Goal: Check status: Check status

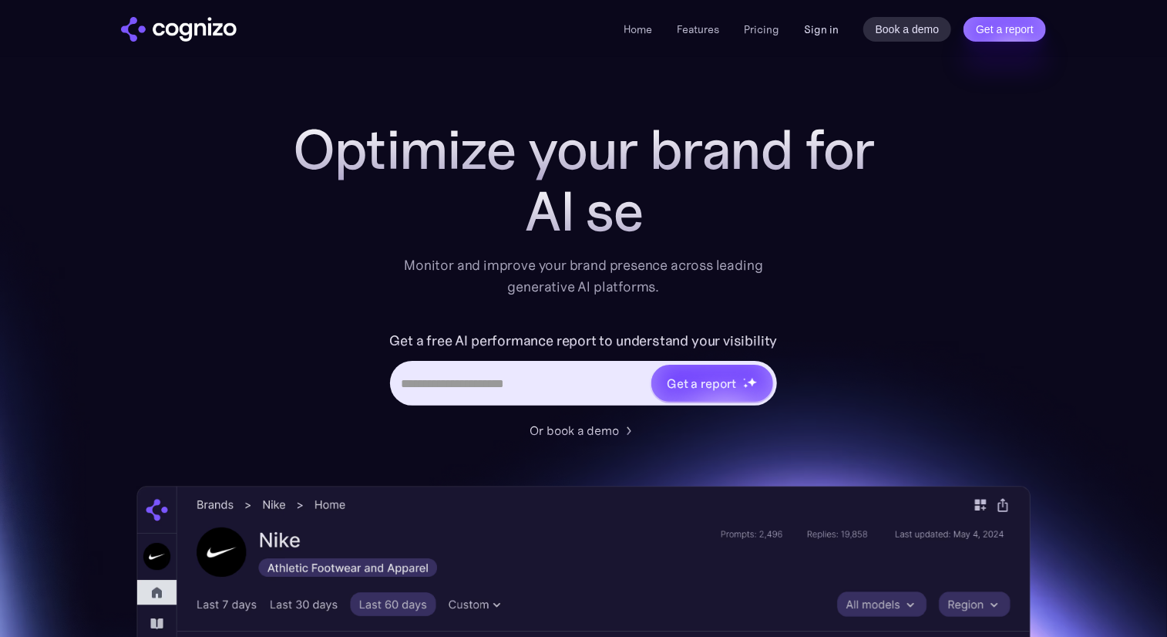
click at [818, 32] on link "Sign in" at bounding box center [821, 29] width 35 height 18
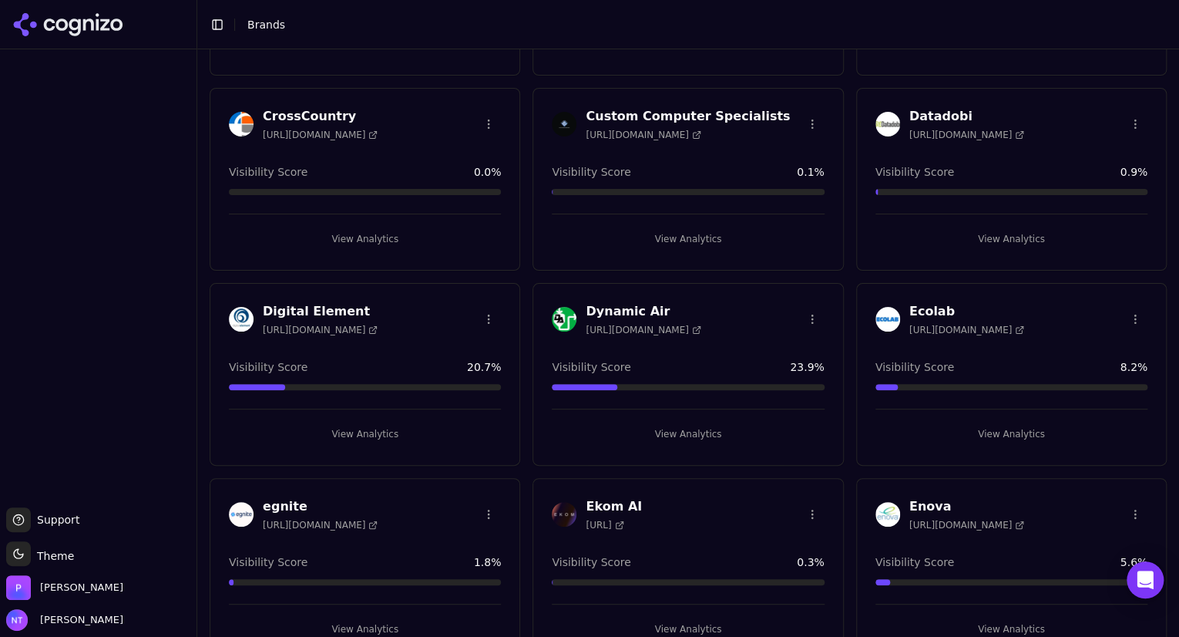
scroll to position [859, 0]
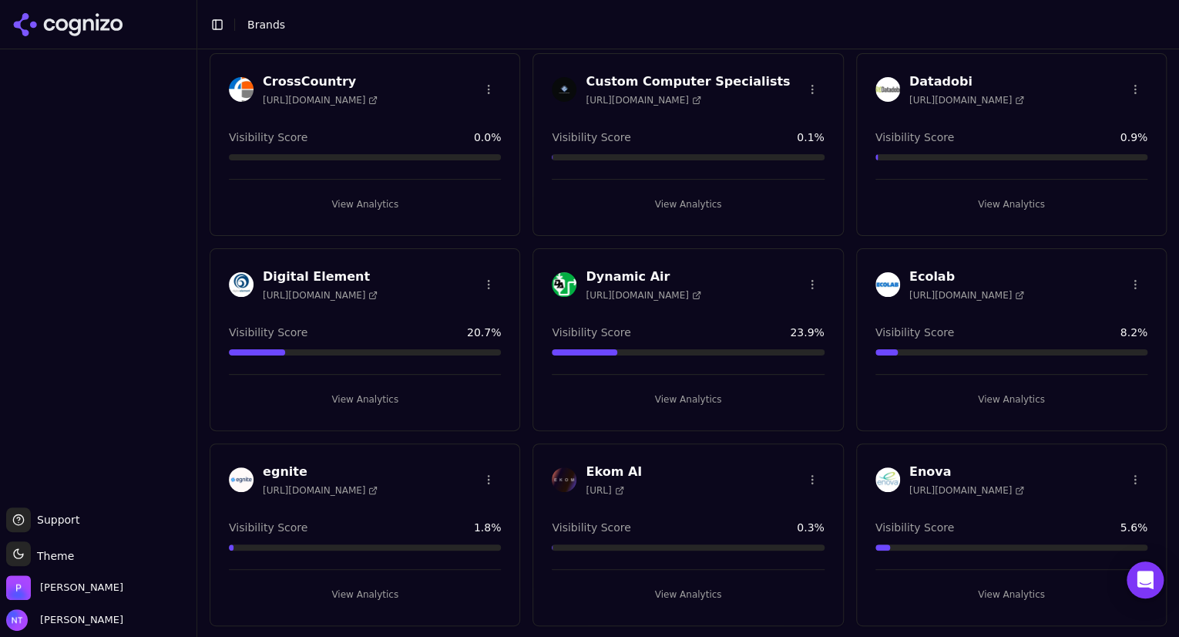
click at [604, 275] on h3 "Dynamic Air" at bounding box center [643, 276] width 115 height 18
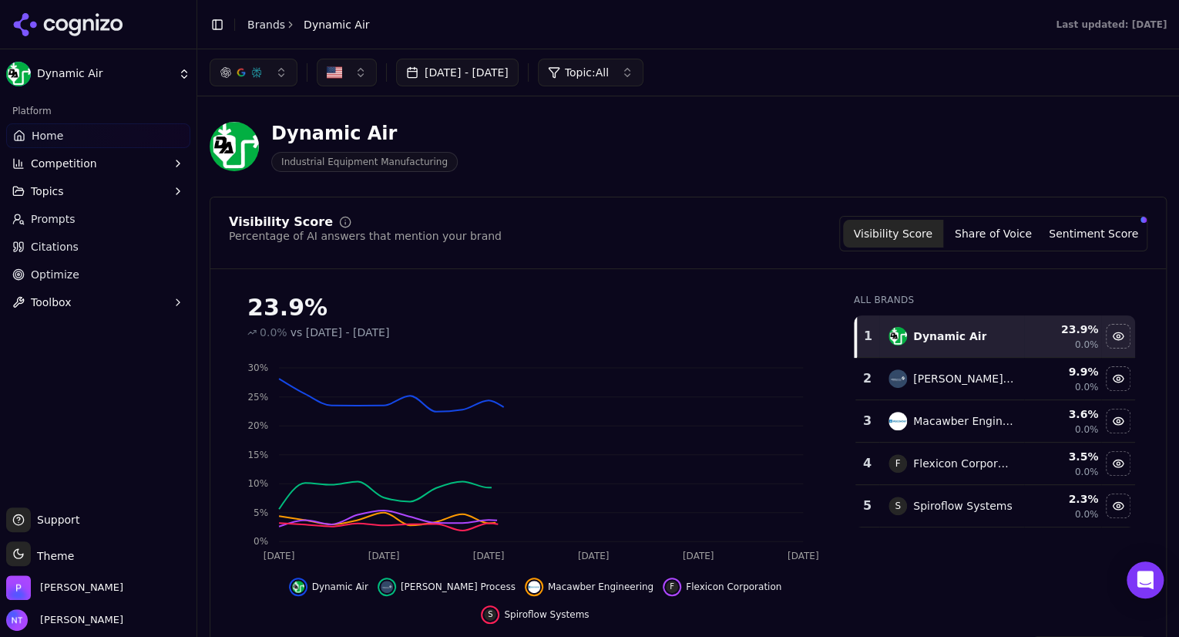
click at [604, 275] on div "Visibility Score Percentage of AI answers that mention your brand Visibility Sc…" at bounding box center [688, 438] width 957 height 483
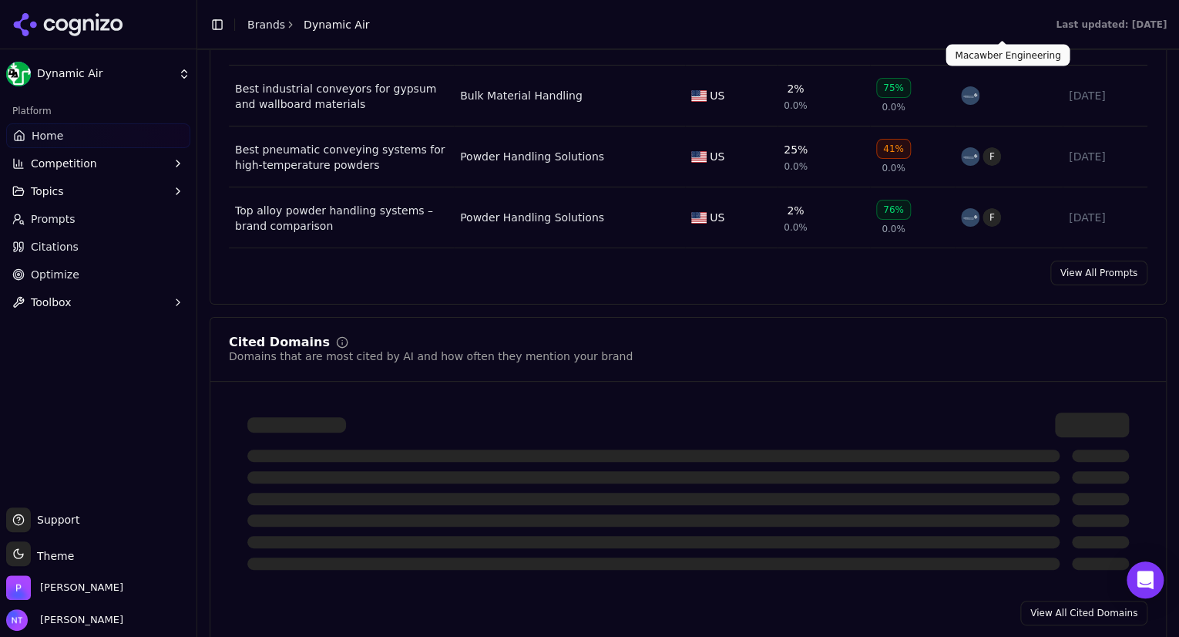
scroll to position [1288, 0]
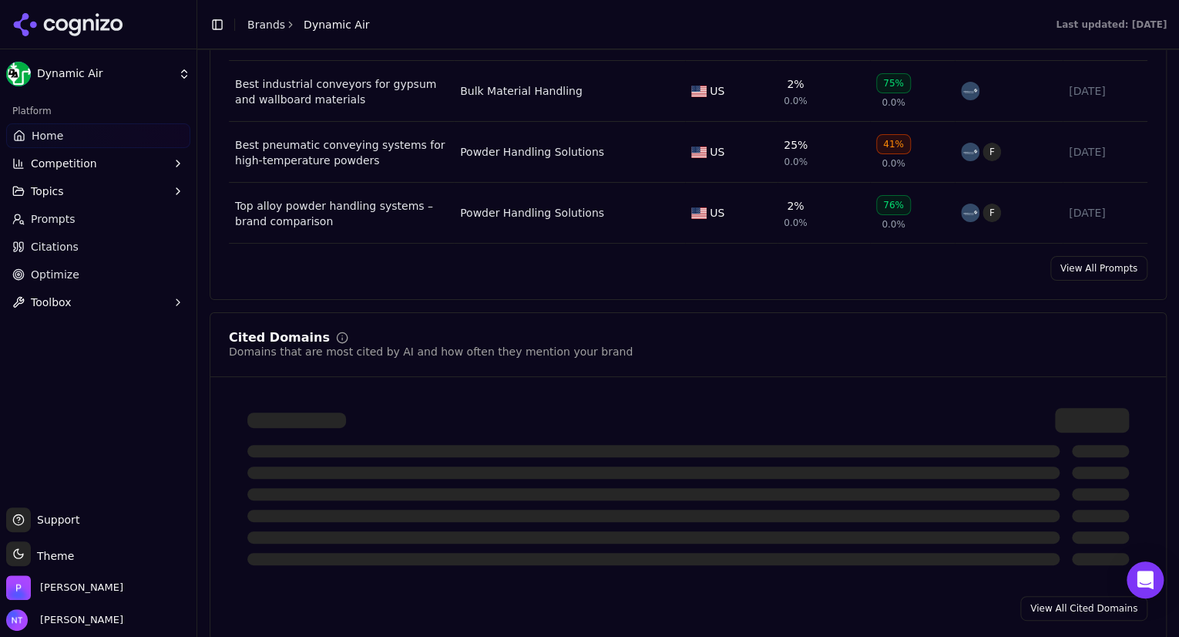
click at [1076, 256] on link "View All Prompts" at bounding box center [1098, 268] width 97 height 25
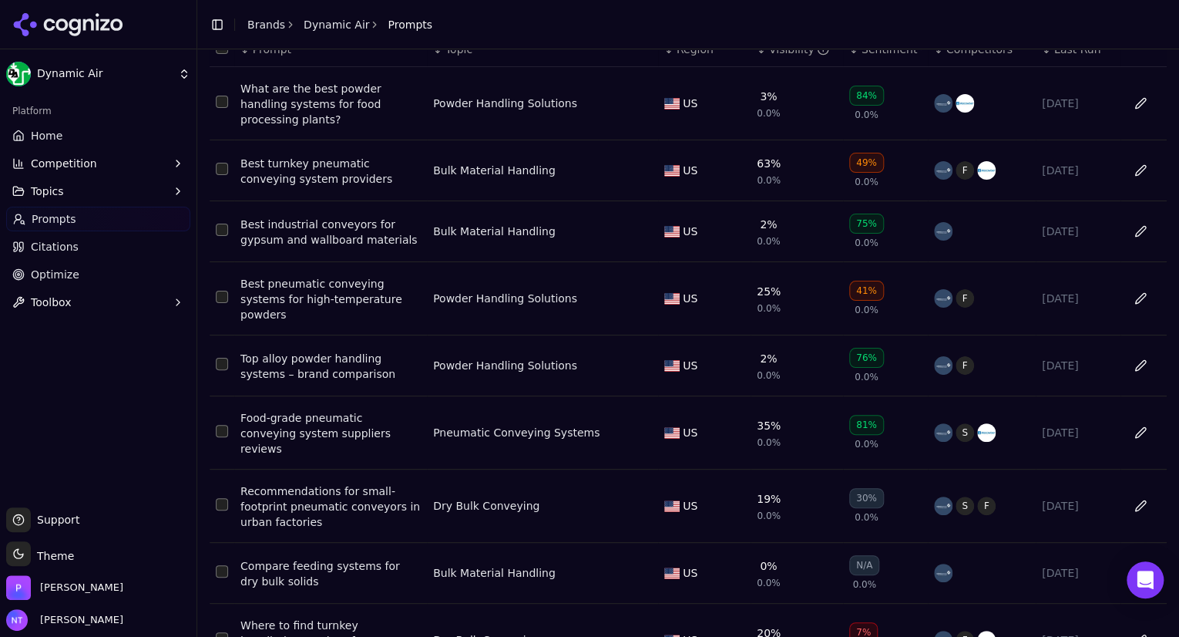
scroll to position [109, 0]
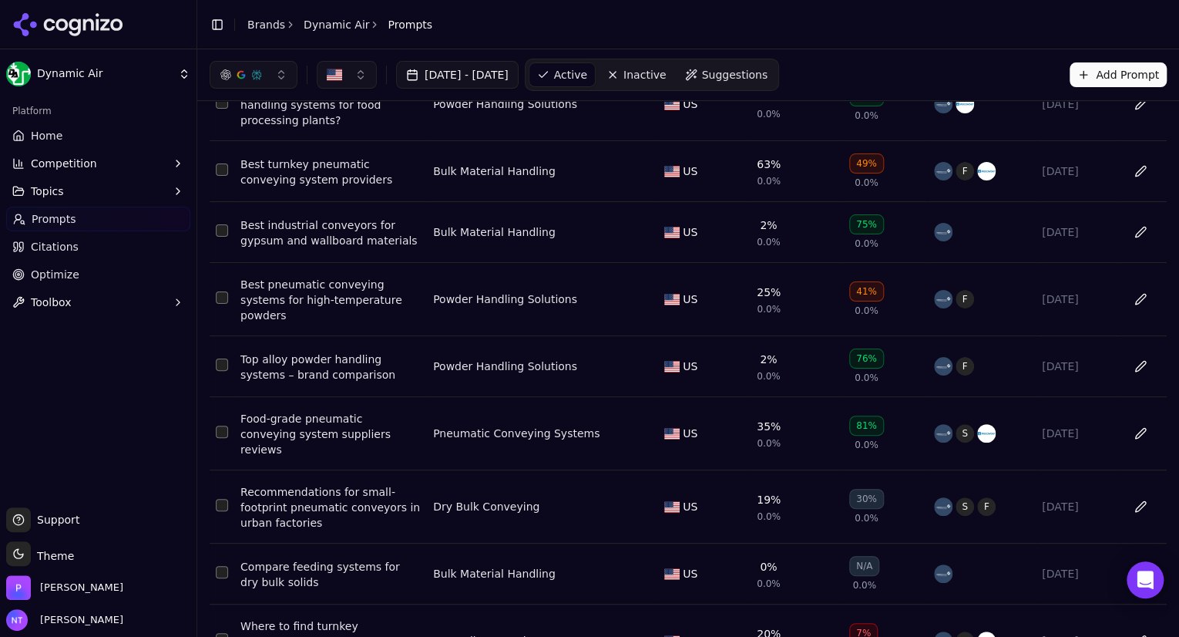
click at [297, 160] on div "Best turnkey pneumatic conveying system providers" at bounding box center [330, 171] width 180 height 31
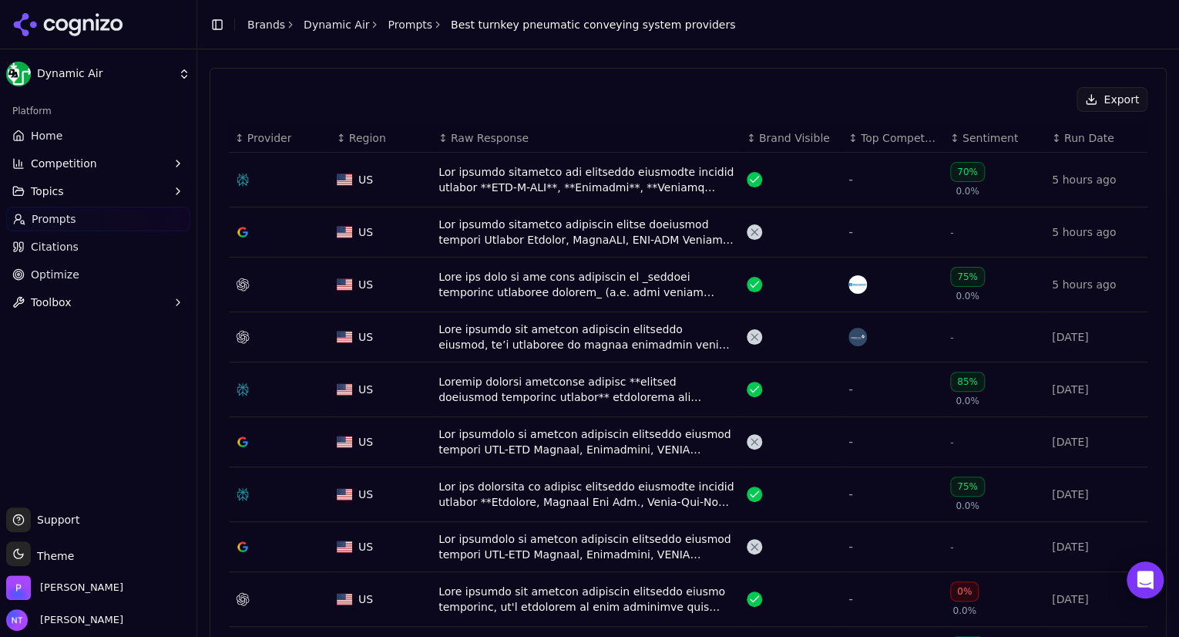
scroll to position [507, 0]
click at [645, 267] on div "Data table" at bounding box center [586, 282] width 296 height 31
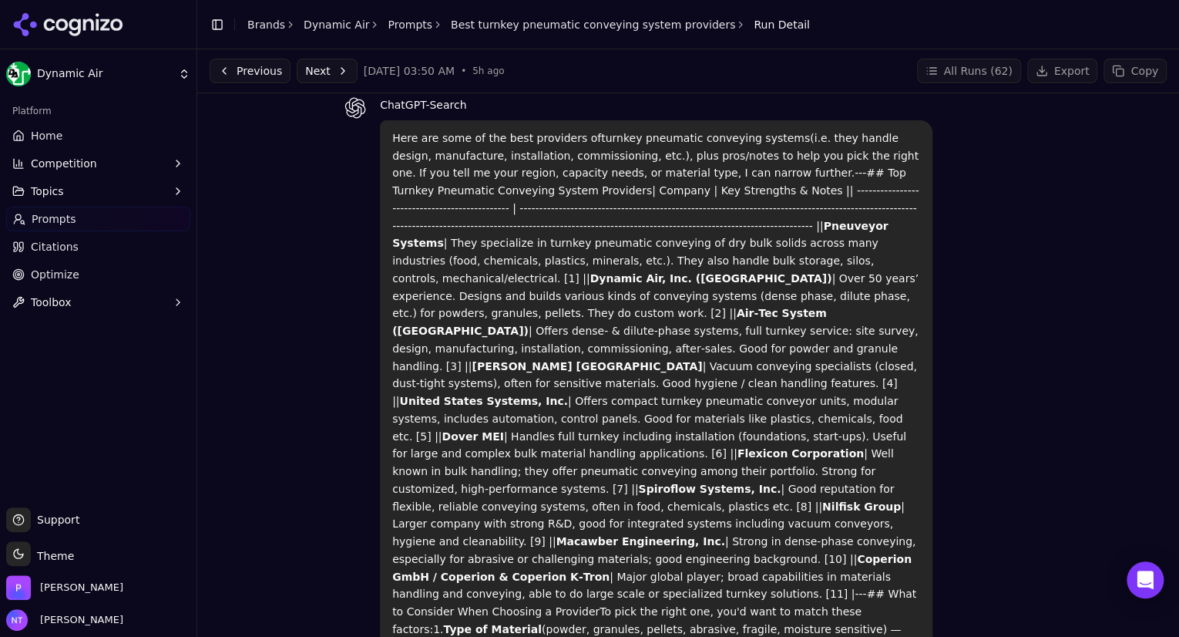
scroll to position [65, 0]
